Goal: Transaction & Acquisition: Obtain resource

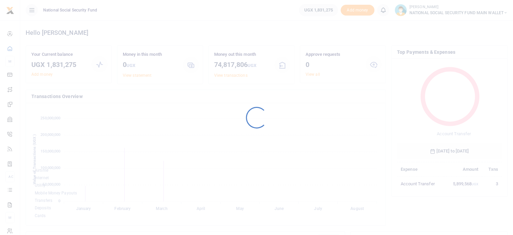
scroll to position [89, 100]
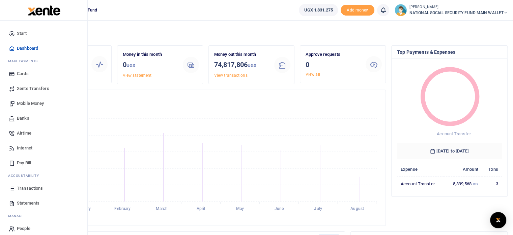
click at [22, 118] on span "Banks" at bounding box center [23, 118] width 12 height 7
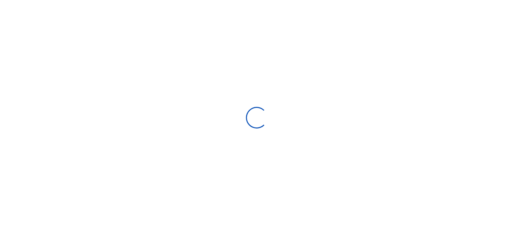
select select
select select "Loading bundles"
select select
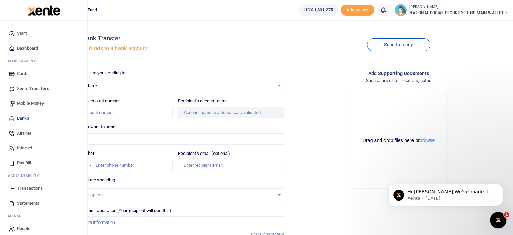
click at [28, 48] on span "Dashboard" at bounding box center [27, 48] width 21 height 7
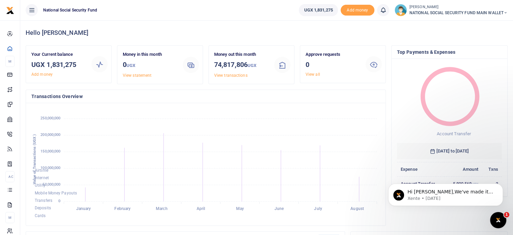
click at [507, 13] on icon at bounding box center [506, 12] width 4 height 5
click at [393, 30] on h4 "Hello [PERSON_NAME]" at bounding box center [267, 32] width 482 height 7
click at [354, 12] on span "Add money" at bounding box center [358, 10] width 34 height 11
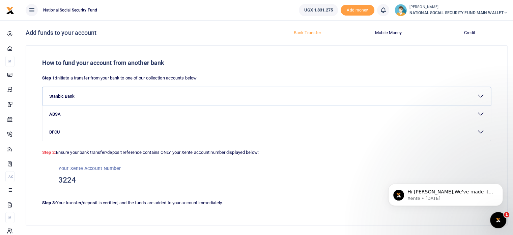
click at [67, 95] on button "Stanbic Bank" at bounding box center [267, 96] width 448 height 18
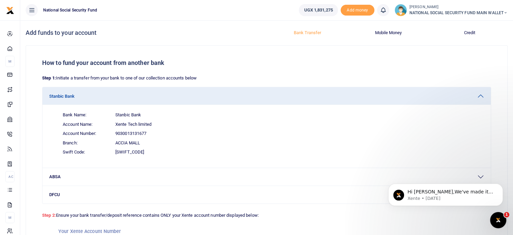
click at [127, 132] on span "9030013131677" at bounding box center [130, 133] width 31 height 7
copy span "9030013131677"
drag, startPoint x: 115, startPoint y: 125, endPoint x: 154, endPoint y: 124, distance: 39.1
click at [154, 124] on span "Account Name: Xente Tech limited" at bounding box center [270, 123] width 427 height 9
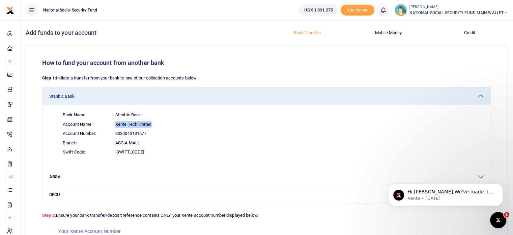
copy span "Xente Tech limited"
click at [189, 136] on span "Account Number: 9030013131677" at bounding box center [270, 133] width 427 height 9
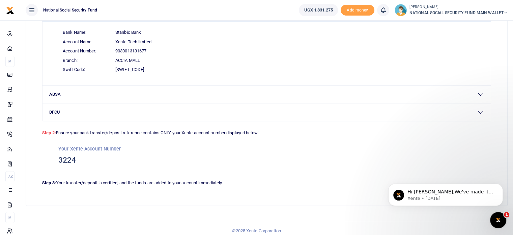
scroll to position [86, 0]
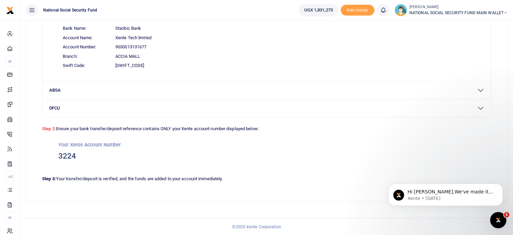
click at [66, 155] on h3 "3224" at bounding box center [266, 156] width 417 height 10
copy h3 "3224"
click at [505, 12] on icon at bounding box center [506, 12] width 4 height 5
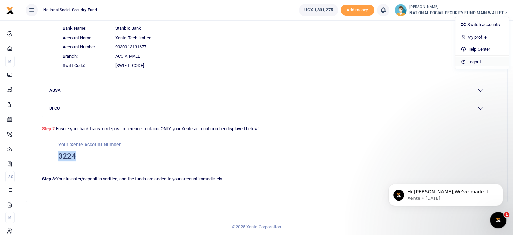
click at [470, 58] on link "Logout" at bounding box center [482, 61] width 53 height 9
